Goal: Navigation & Orientation: Understand site structure

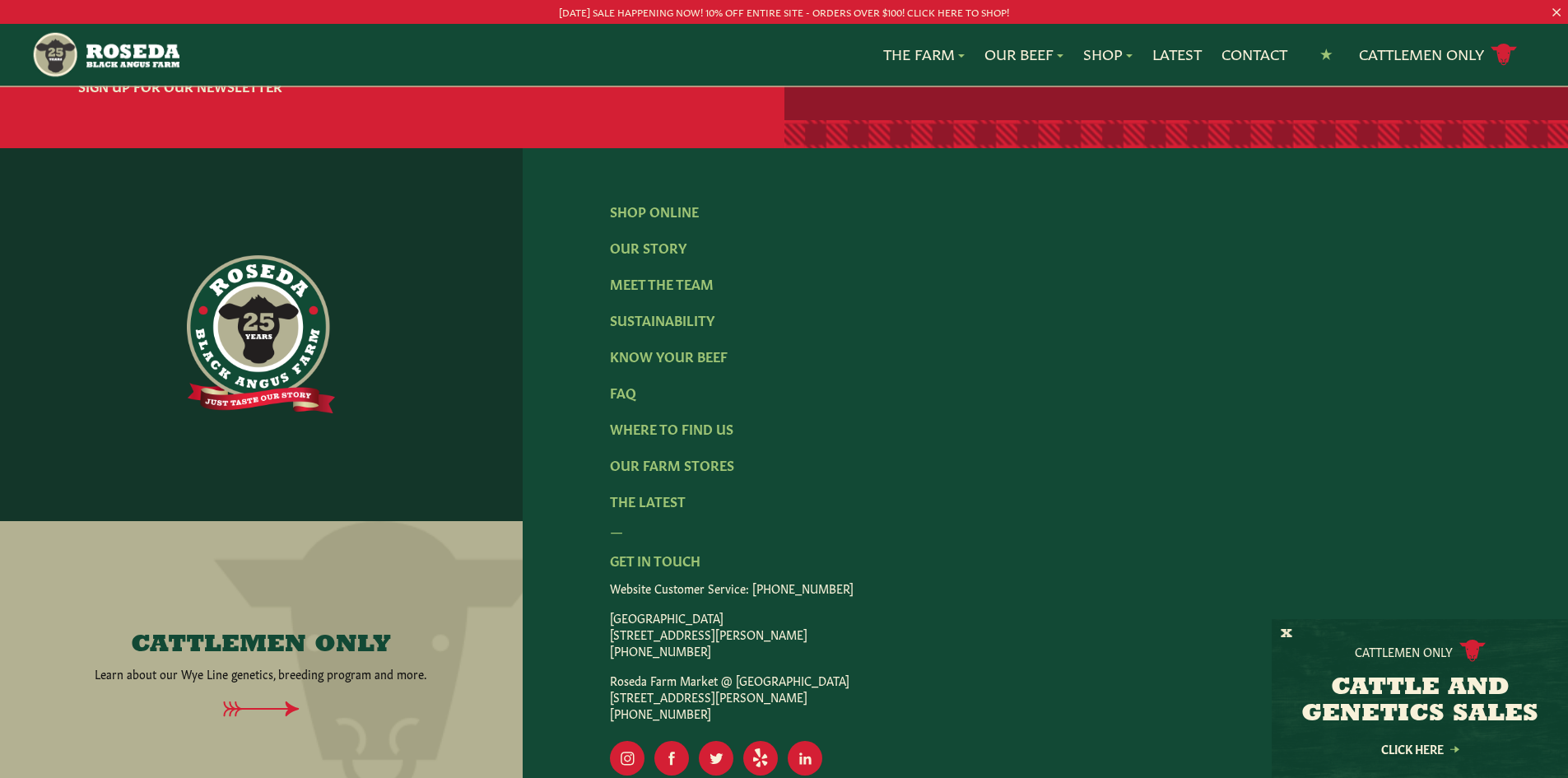
scroll to position [2633, 0]
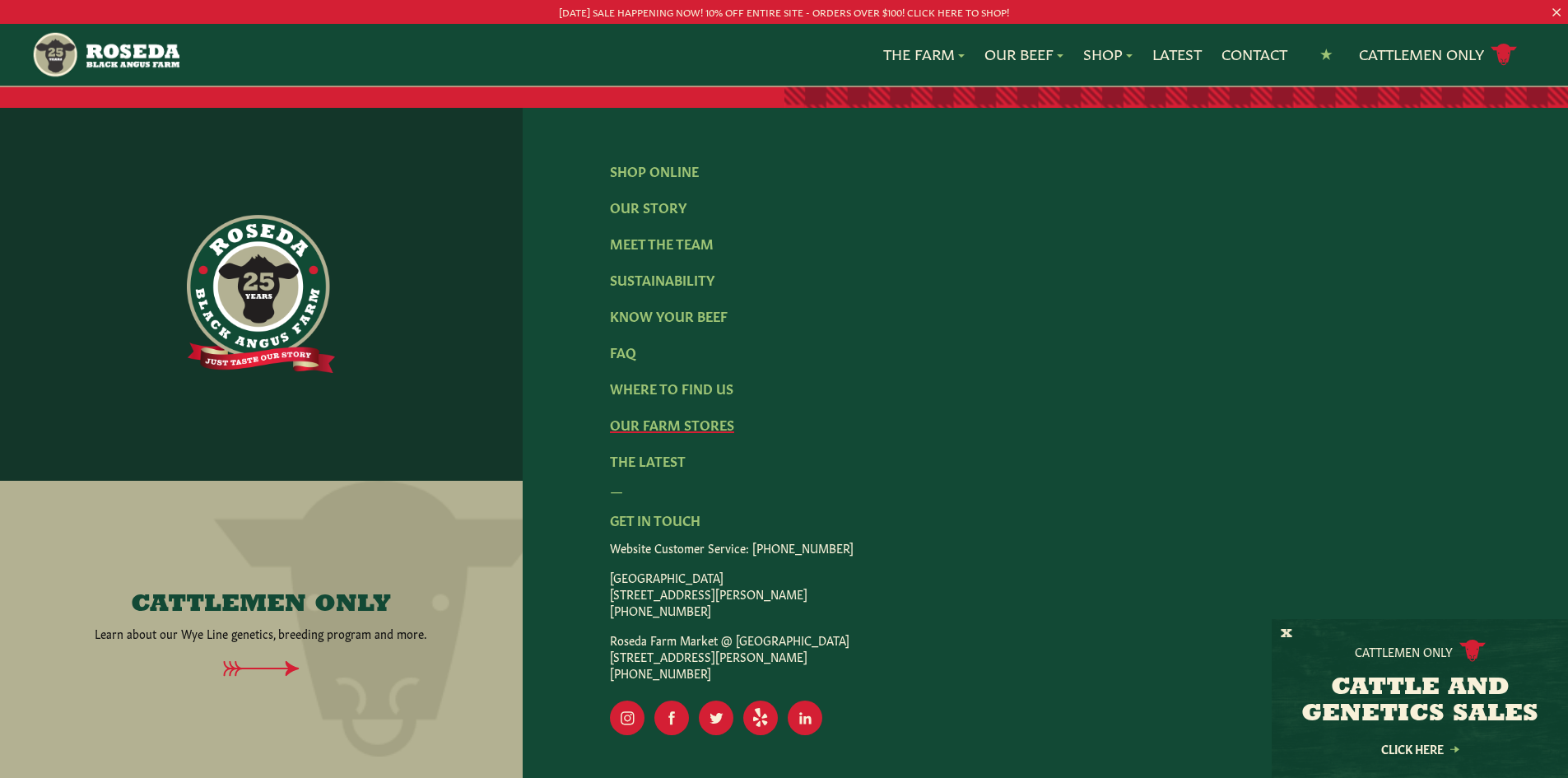
click at [701, 414] on link "Our Farm Stores" at bounding box center [671, 423] width 124 height 18
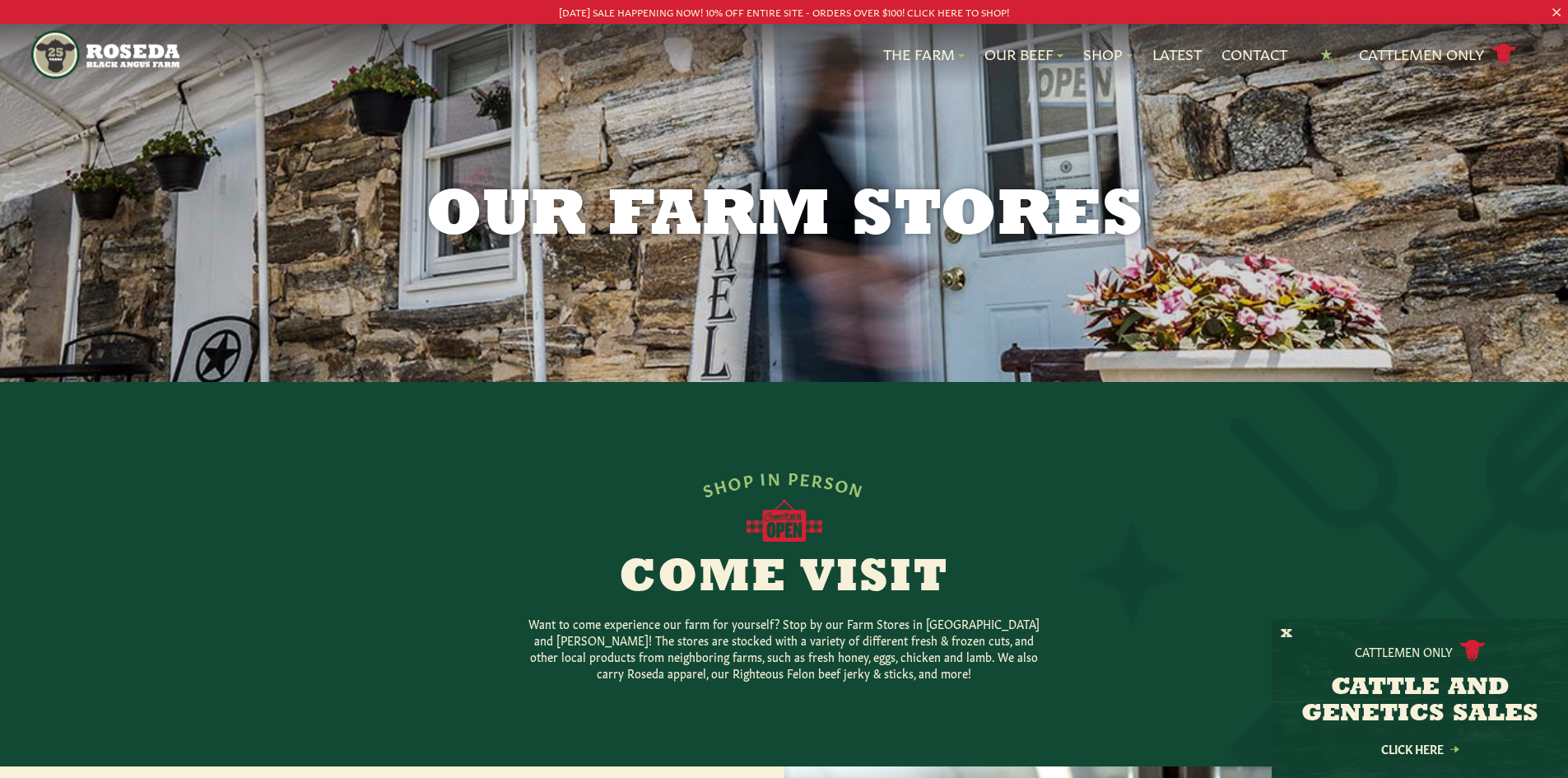
click at [94, 56] on img "Main Navigation" at bounding box center [105, 55] width 148 height 49
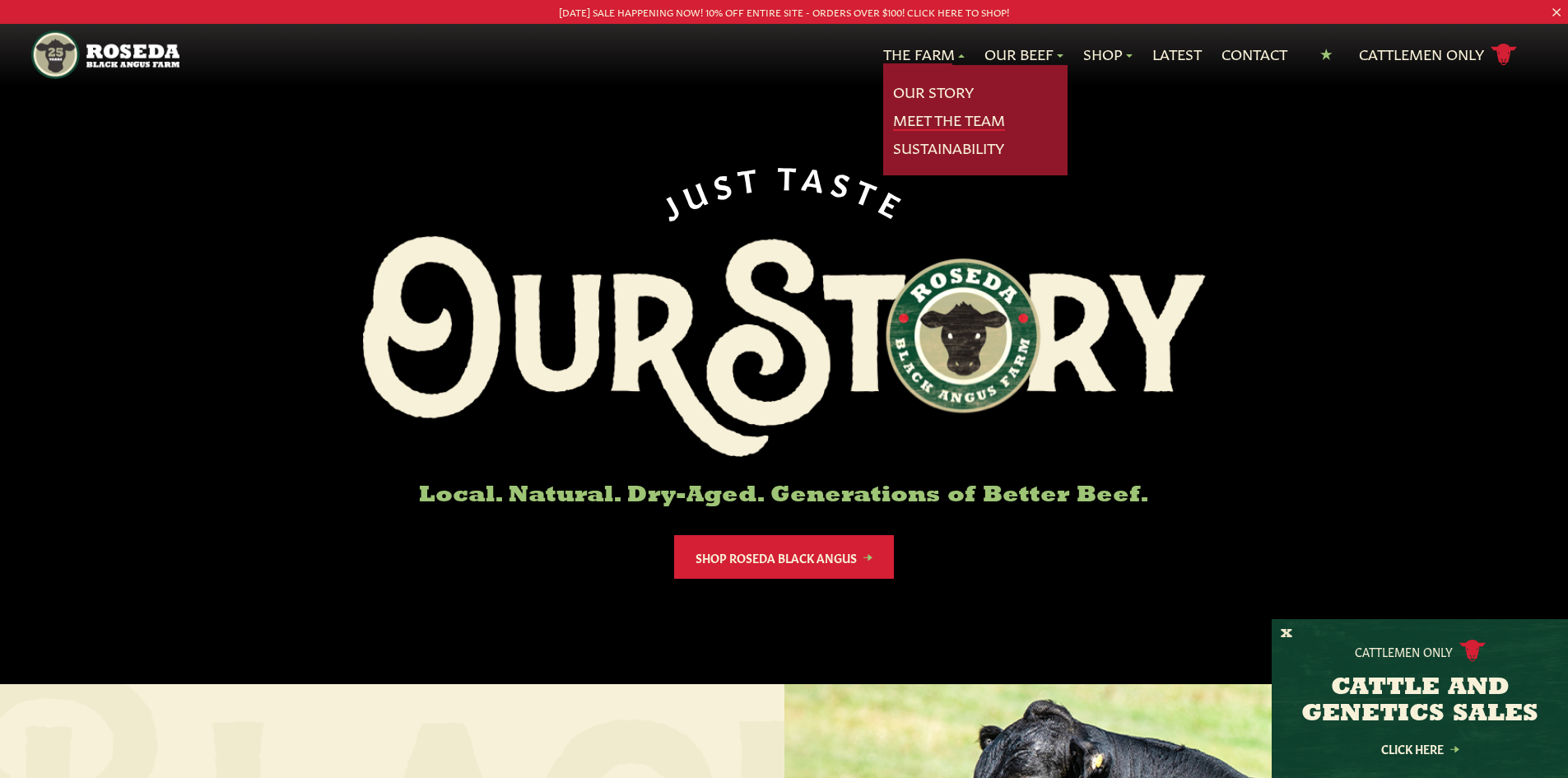
click at [924, 116] on link "Meet The Team" at bounding box center [949, 120] width 112 height 22
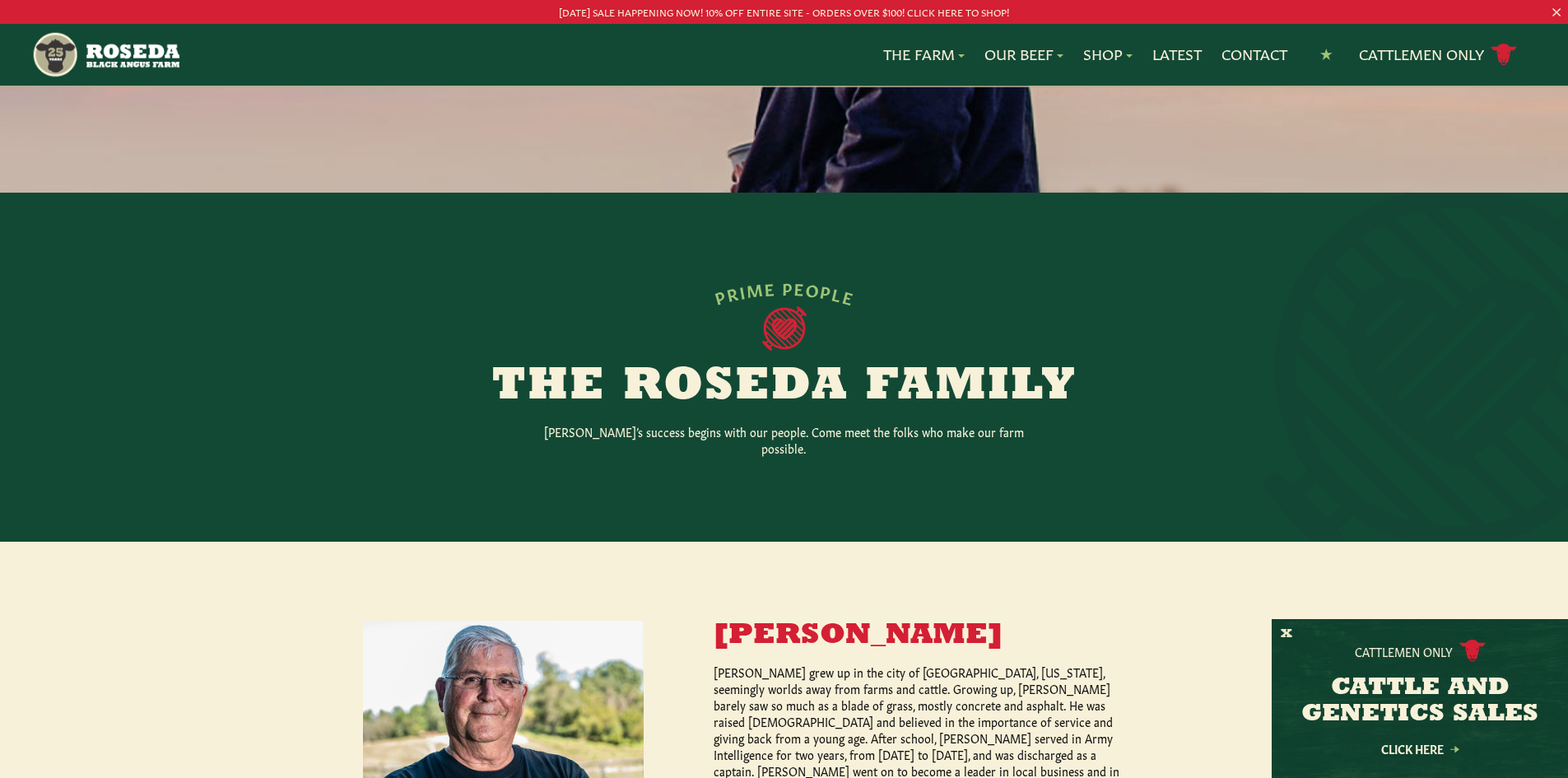
scroll to position [165, 0]
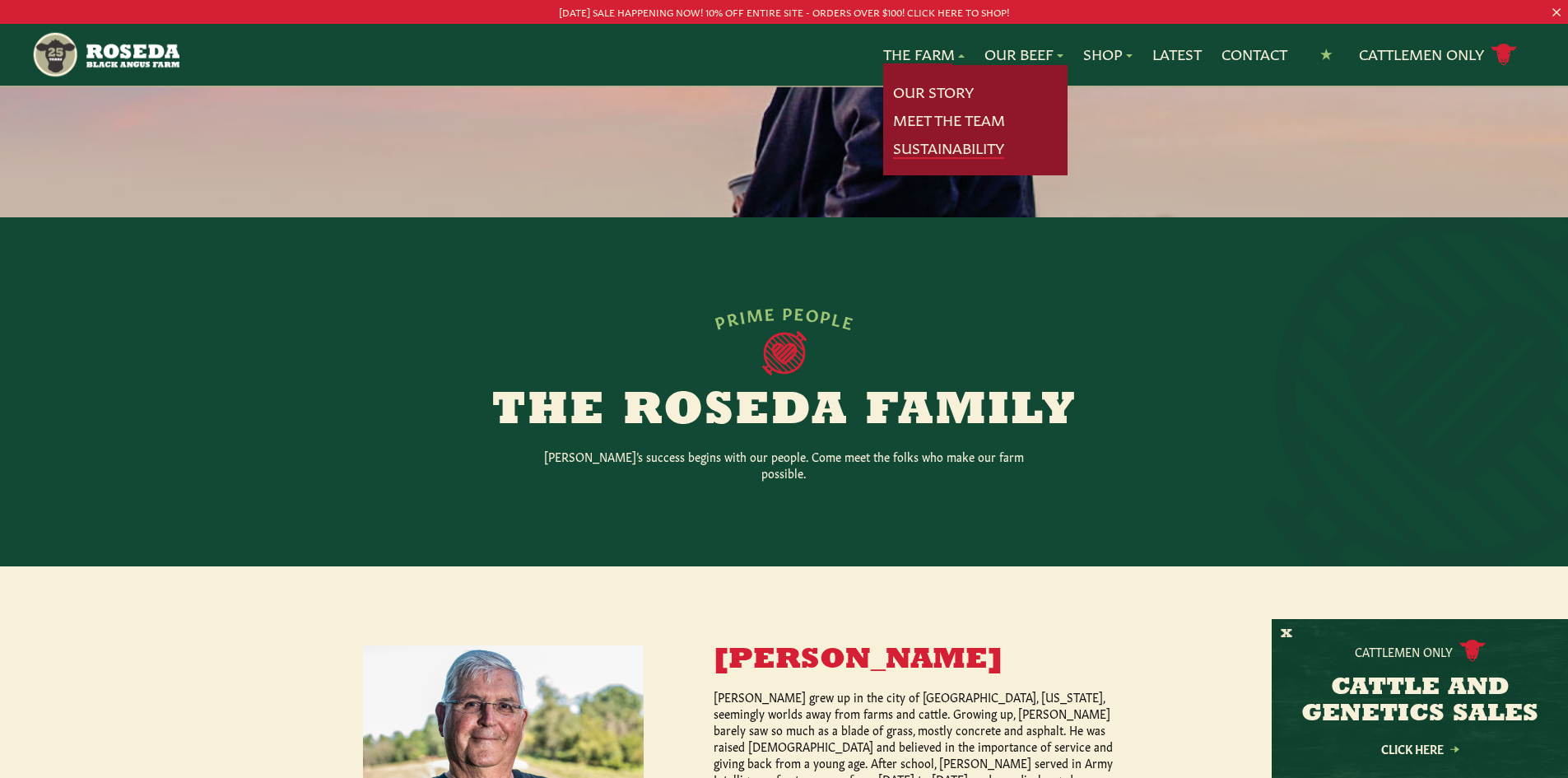
click at [931, 153] on link "Sustainability" at bounding box center [949, 149] width 111 height 22
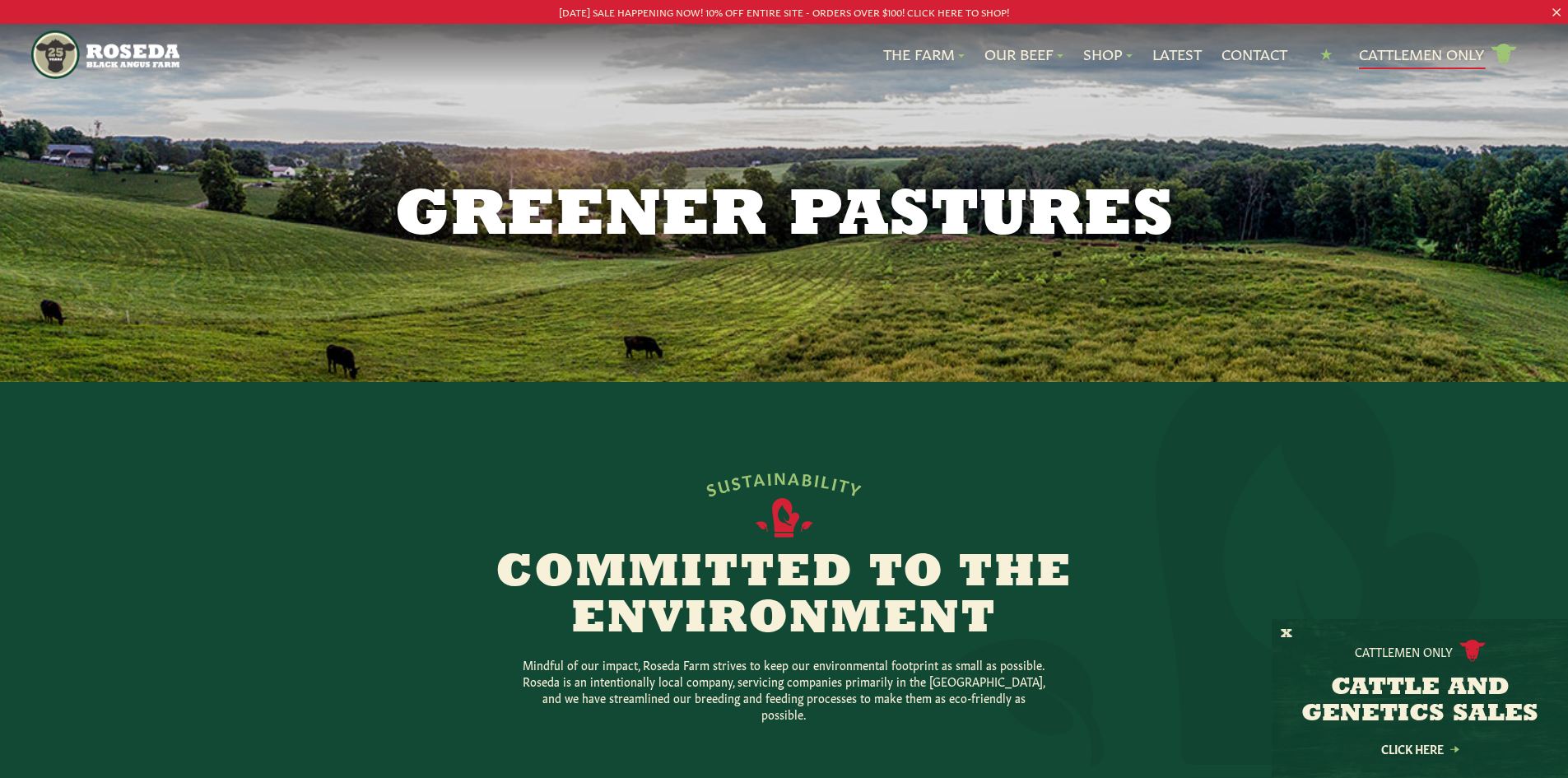
click at [1408, 52] on link "Cattlemen Only cattle icon copy Created with Sketch." at bounding box center [1437, 55] width 158 height 29
click at [431, 104] on div "Greener Pastures" at bounding box center [784, 190] width 1568 height 382
click at [80, 48] on img "Main Navigation" at bounding box center [105, 55] width 148 height 49
